Goal: Task Accomplishment & Management: Manage account settings

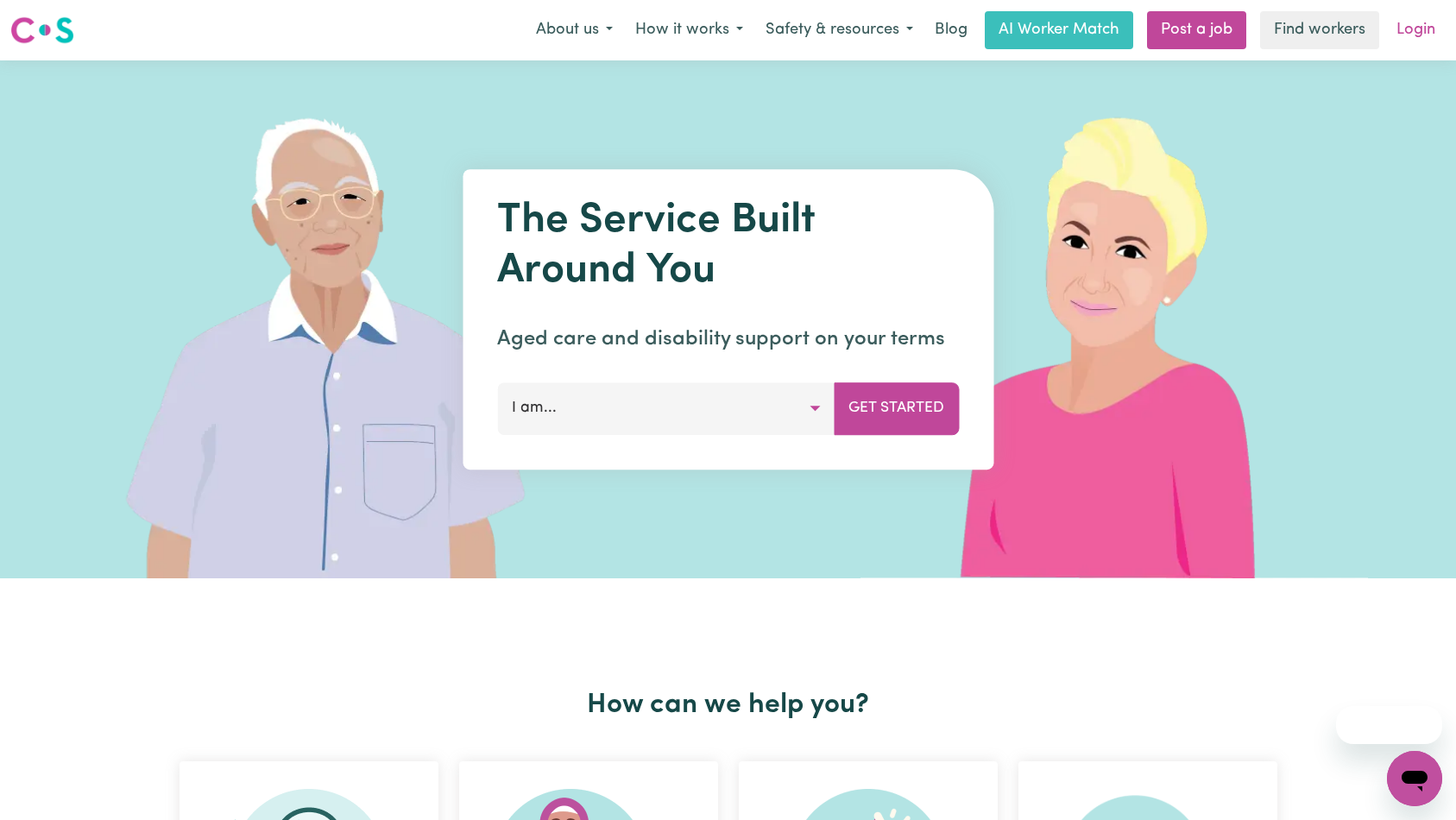
click at [1411, 36] on link "Login" at bounding box center [1416, 30] width 59 height 38
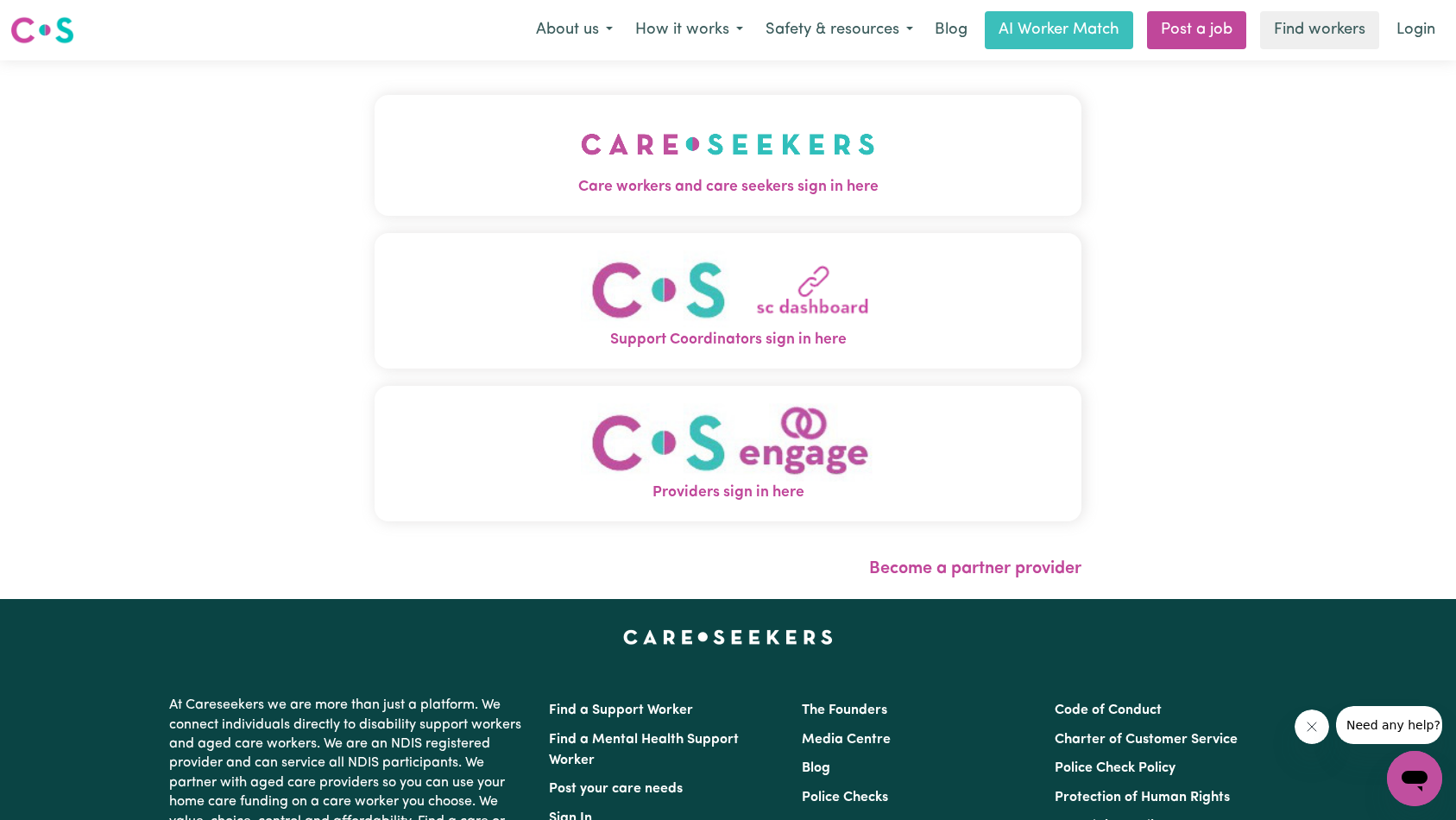
click at [499, 133] on button "Care workers and care seekers sign in here" at bounding box center [728, 155] width 707 height 121
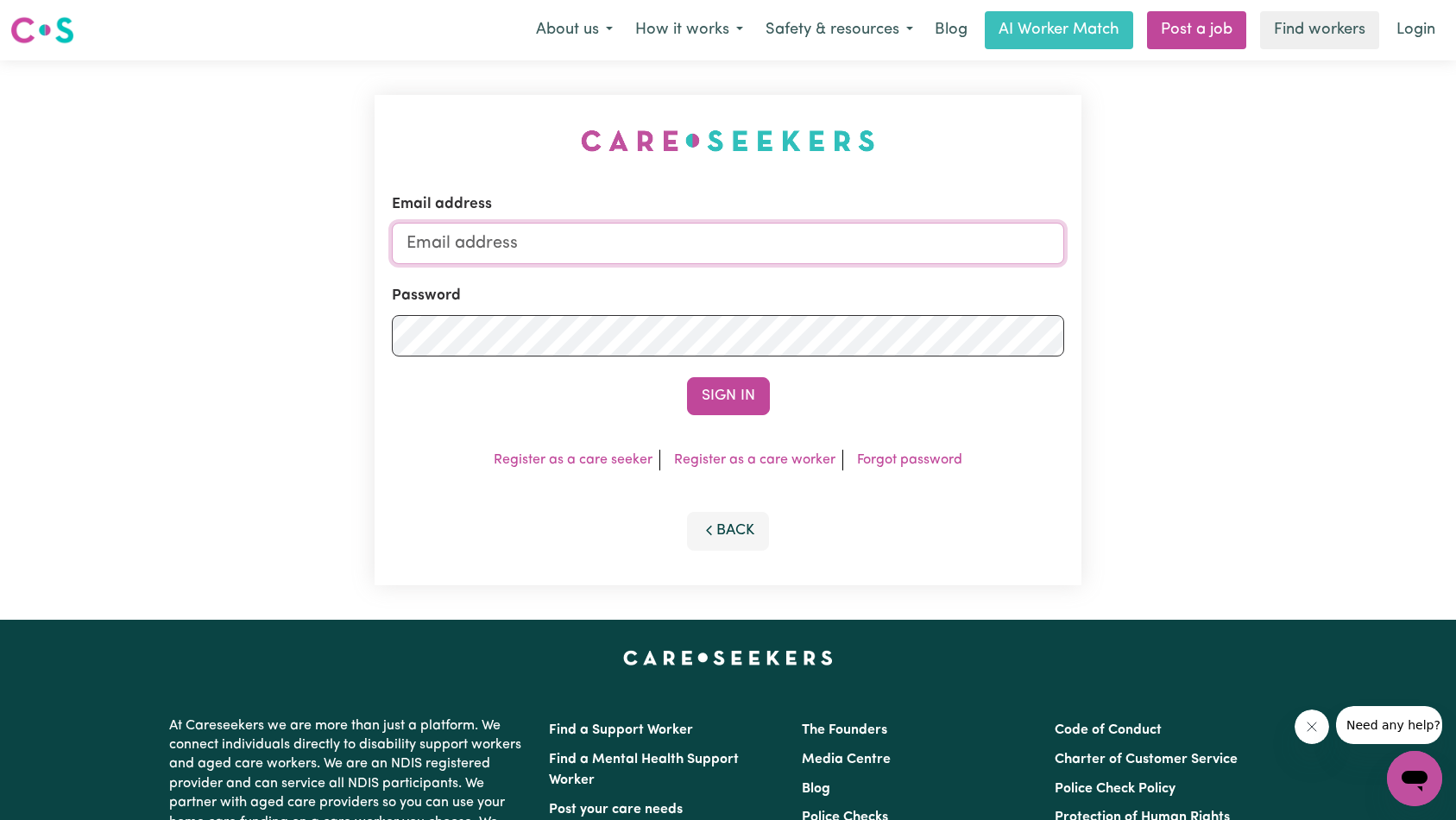
click at [735, 236] on input "Email address" at bounding box center [728, 243] width 673 height 41
type input "superuser~[EMAIL_ADDRESS][DOMAIN_NAME]"
click at [721, 394] on button "Sign In" at bounding box center [728, 396] width 83 height 38
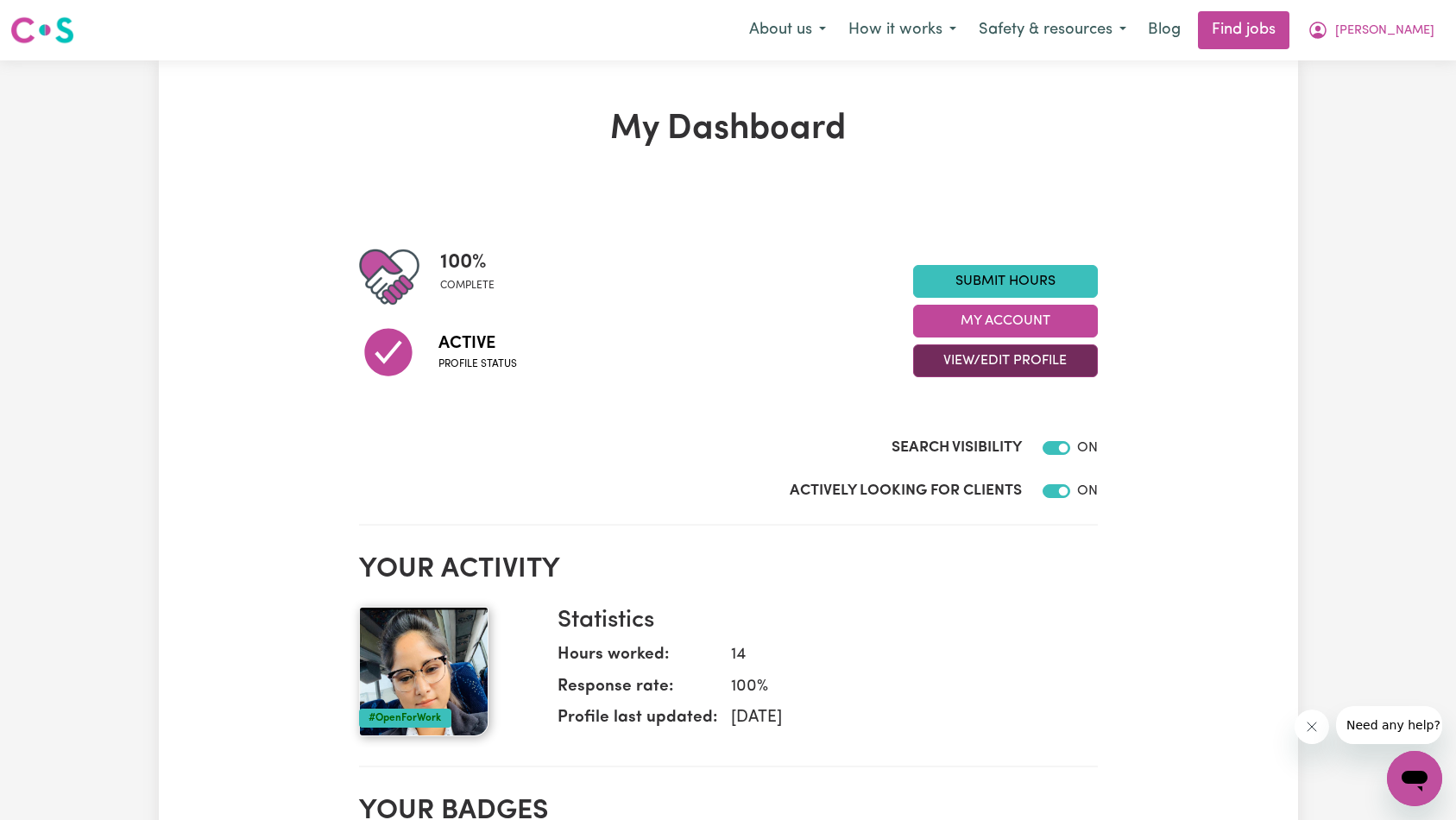
click at [988, 345] on button "View/Edit Profile" at bounding box center [1005, 361] width 185 height 33
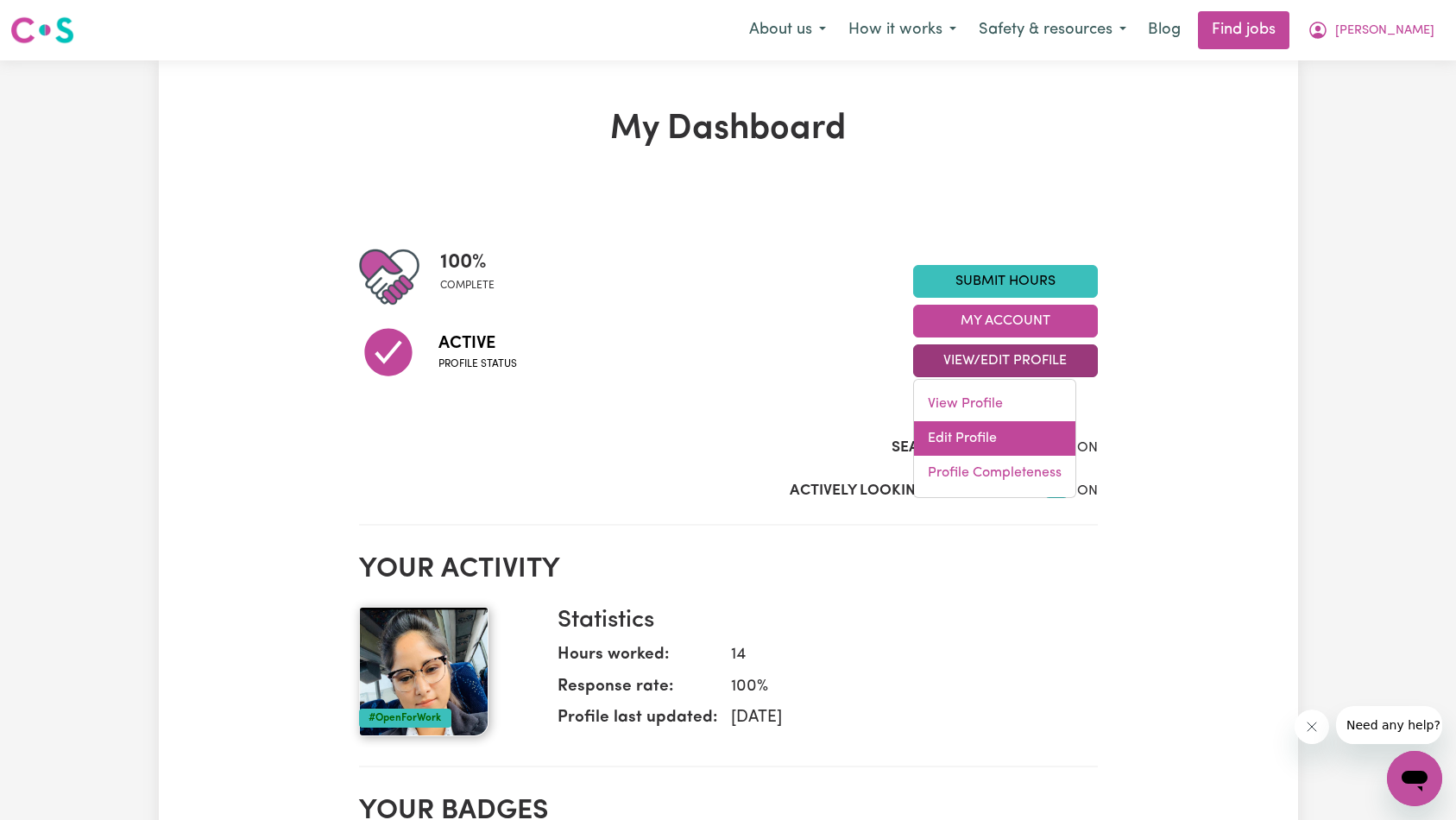
click at [985, 440] on link "Edit Profile" at bounding box center [995, 438] width 162 height 34
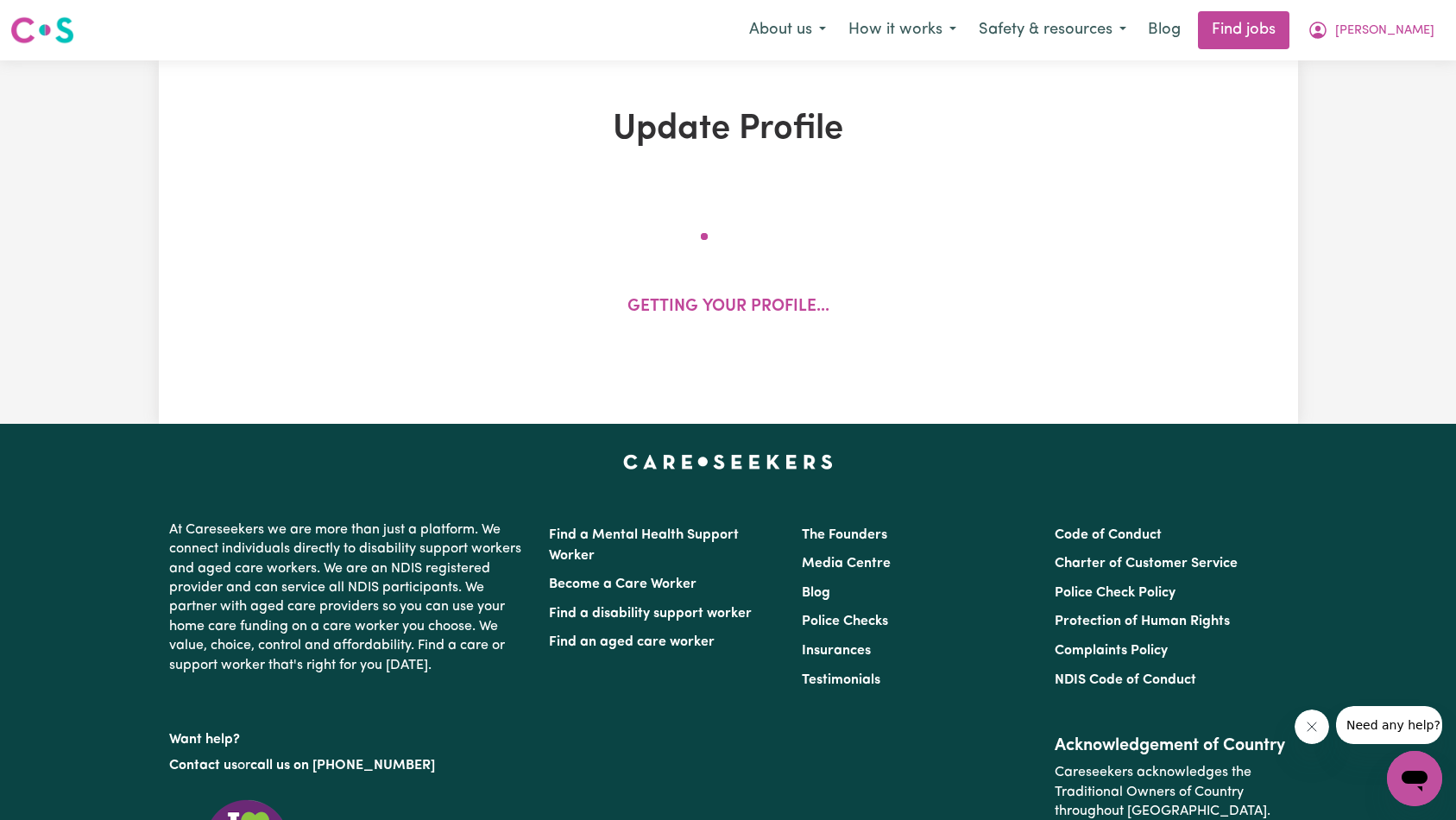
select select "[DEMOGRAPHIC_DATA]"
select select "[DEMOGRAPHIC_DATA] Work Visa"
select select "Studying a healthcare related degree or qualification"
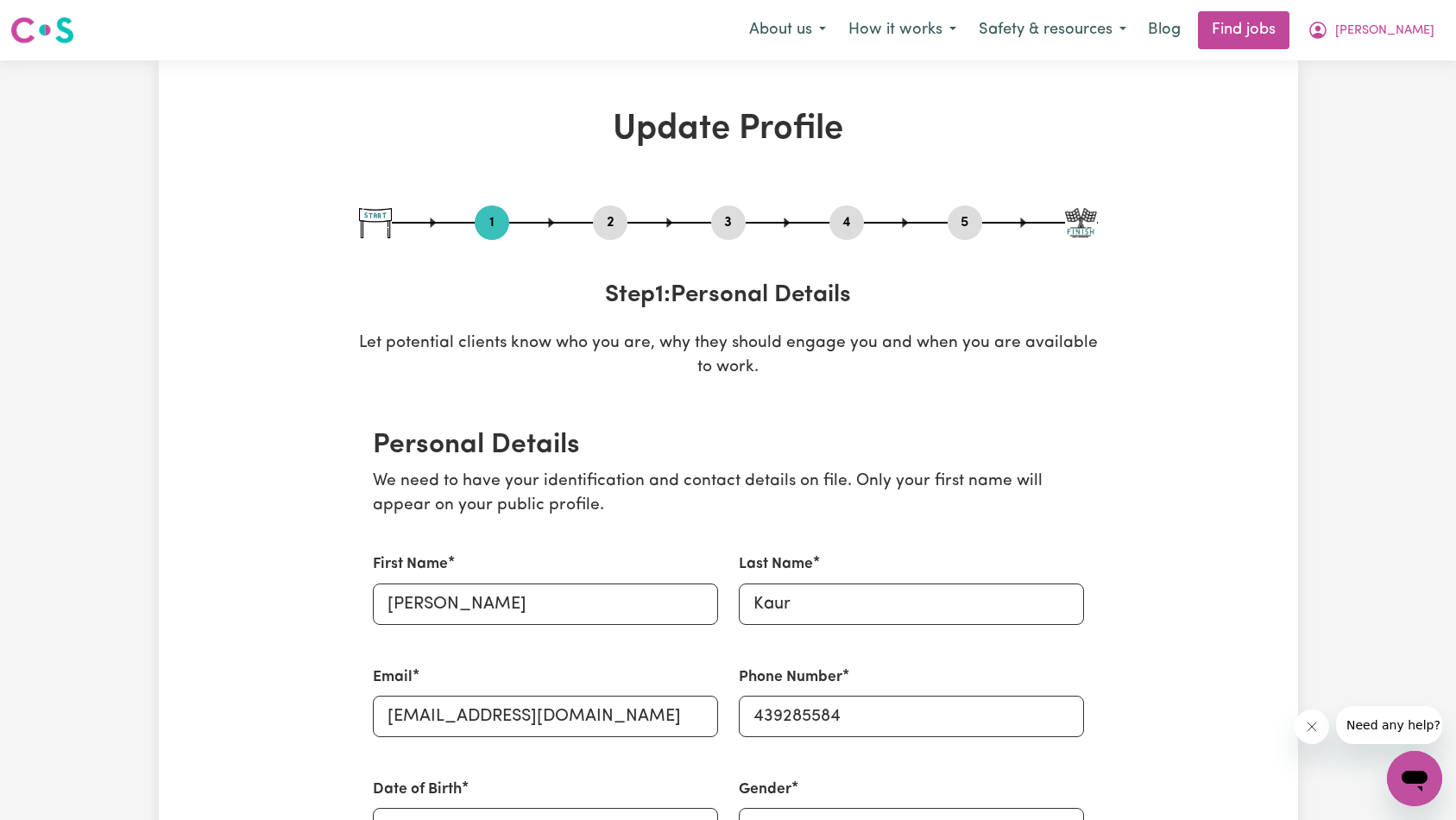
click at [984, 223] on div at bounding box center [728, 223] width 739 height 2
click at [962, 225] on button "5" at bounding box center [964, 223] width 34 height 22
select select "I am providing services privately on my own"
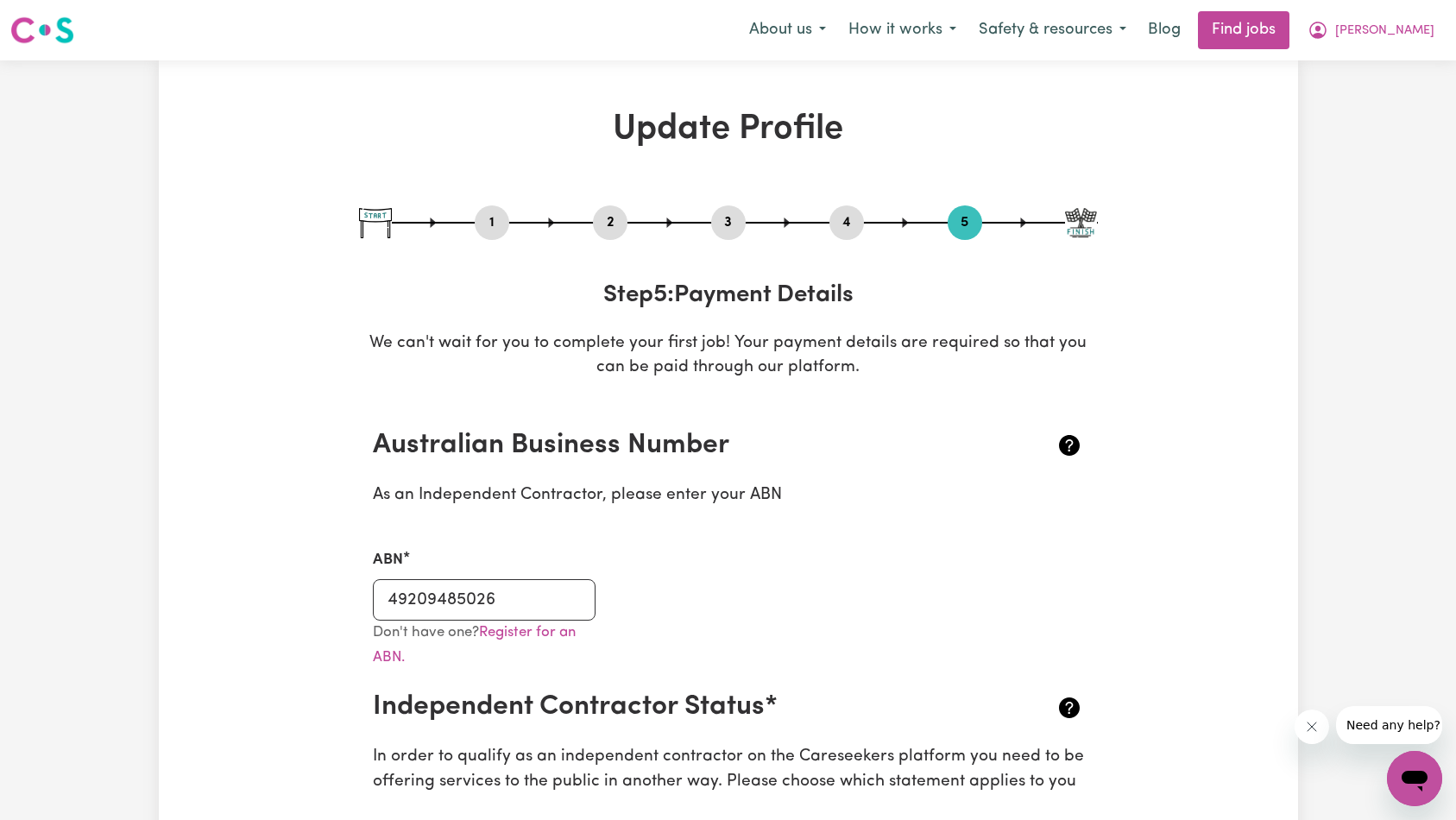
click at [900, 343] on p "We can't wait for you to complete your first job! Your payment details are requ…" at bounding box center [728, 357] width 739 height 50
drag, startPoint x: 1039, startPoint y: 327, endPoint x: 982, endPoint y: 289, distance: 68.5
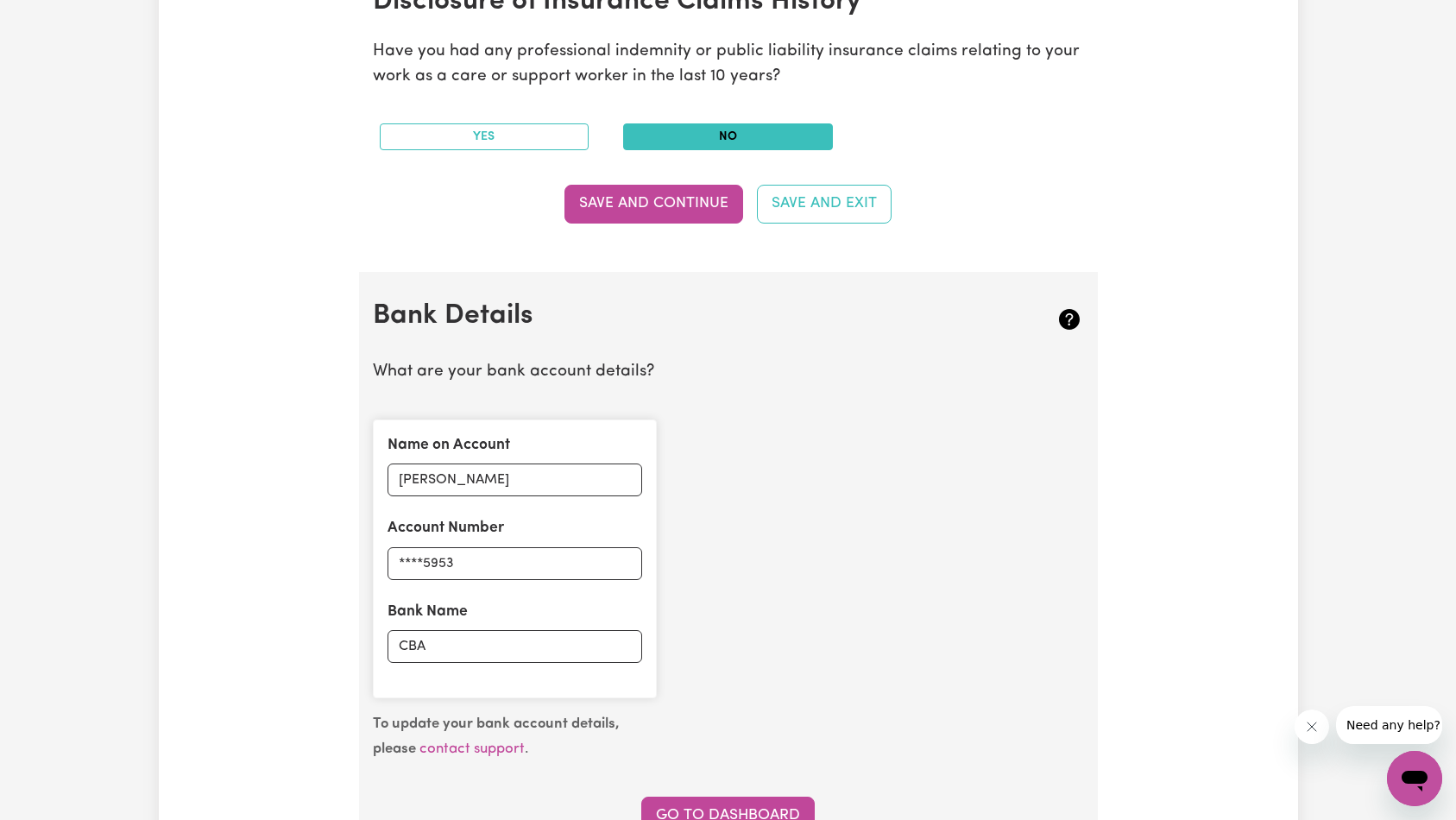
scroll to position [967, 0]
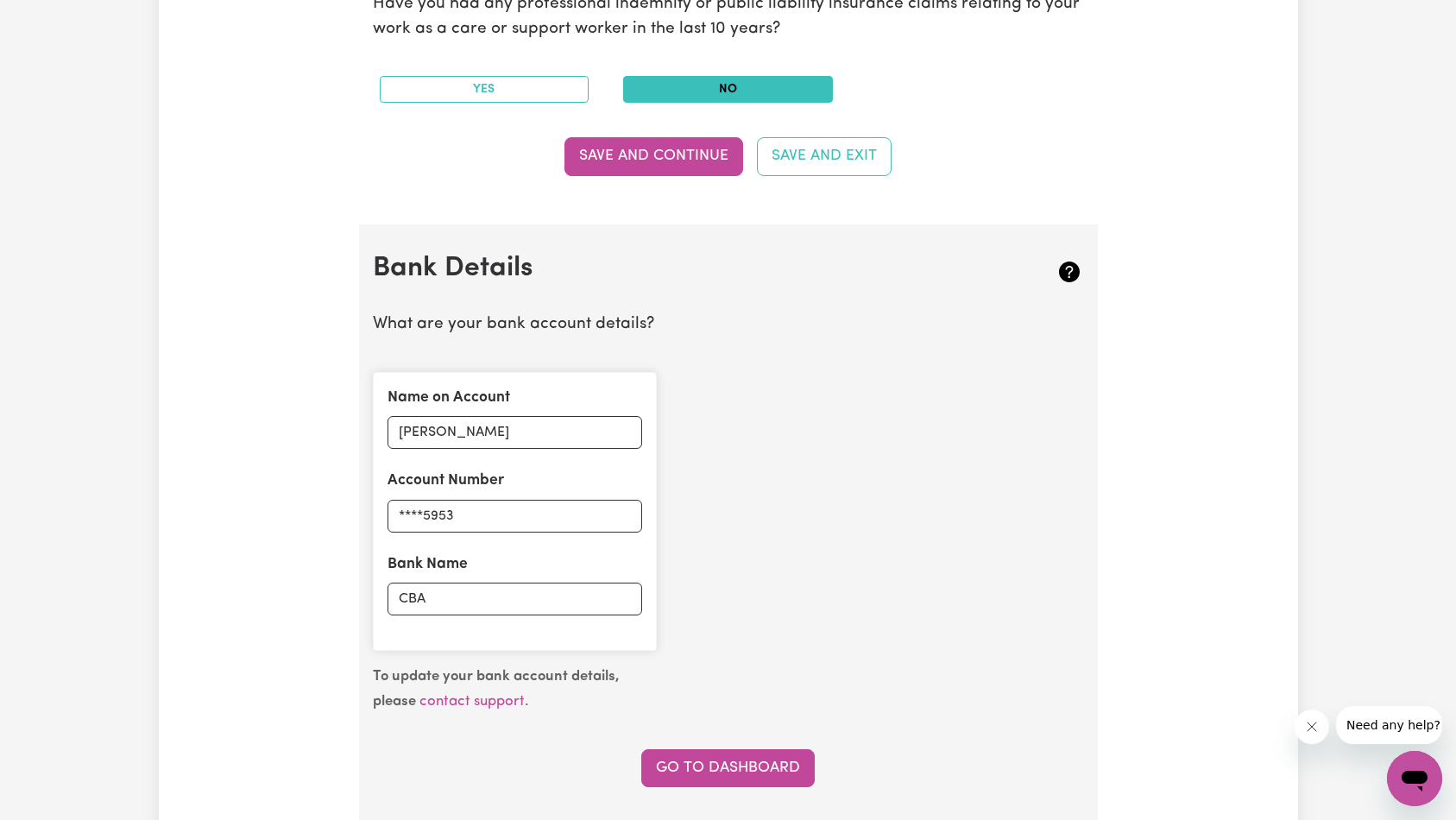
click at [1326, 304] on div "Update Profile 1 2 3 4 5 Step 5 : Payment Details We can't wait for you to comp…" at bounding box center [728, 517] width 1456 height 2848
